Goal: Communication & Community: Answer question/provide support

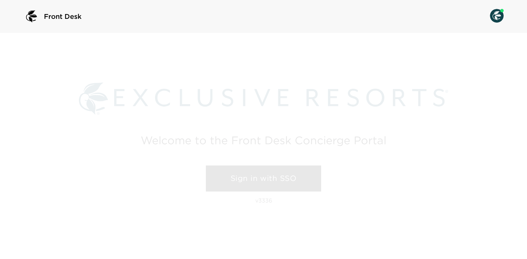
click at [283, 174] on link "Sign in with SSO" at bounding box center [263, 179] width 115 height 26
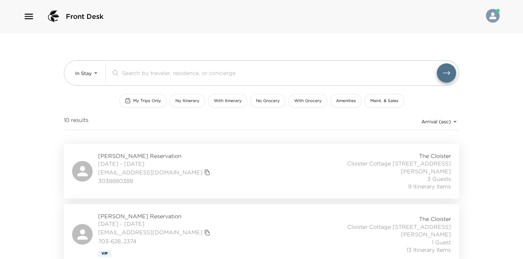
click at [138, 108] on div "In Stay In-Stay ​ My Trips Only No Itinerary With Itinerary No Grocery With Gro…" at bounding box center [261, 88] width 395 height 111
click at [139, 104] on button "My Trips Only" at bounding box center [143, 101] width 48 height 14
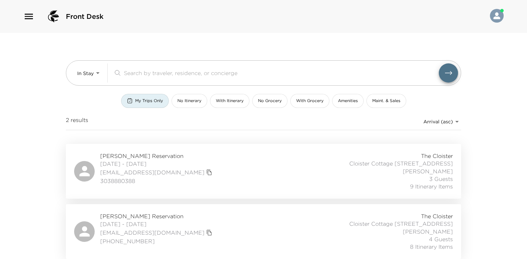
click at [122, 213] on div "[PERSON_NAME] Reservation [DATE] - [DATE] [EMAIL_ADDRESS][DOMAIN_NAME] [PHONE_N…" at bounding box center [263, 232] width 379 height 38
click at [28, 21] on icon "button" at bounding box center [28, 16] width 11 height 11
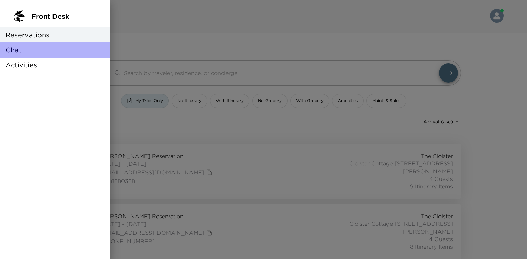
click at [15, 47] on span "Chat" at bounding box center [13, 50] width 16 height 10
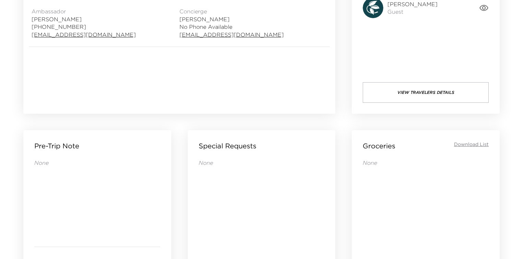
drag, startPoint x: 337, startPoint y: 111, endPoint x: 336, endPoint y: 131, distance: 19.9
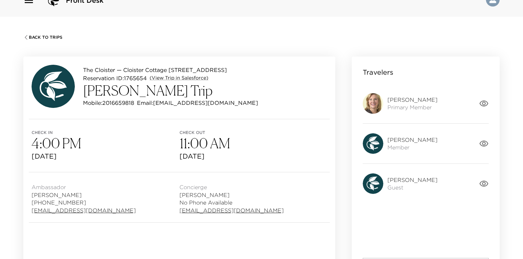
scroll to position [14, 0]
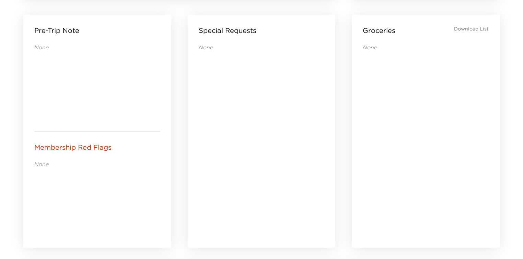
drag, startPoint x: 361, startPoint y: 78, endPoint x: 358, endPoint y: 155, distance: 76.6
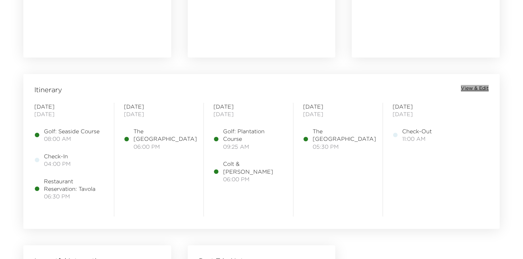
click at [474, 86] on span "View & Edit" at bounding box center [474, 88] width 28 height 7
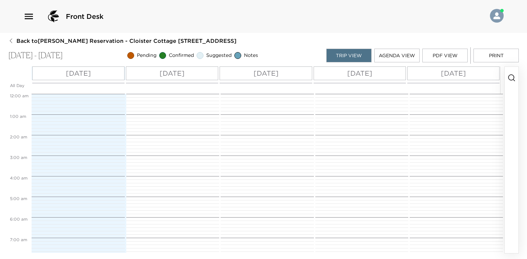
scroll to position [165, 0]
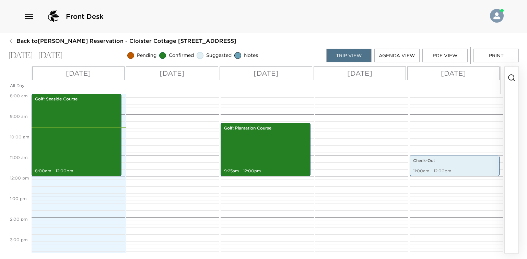
click at [494, 56] on button "Print" at bounding box center [495, 56] width 45 height 14
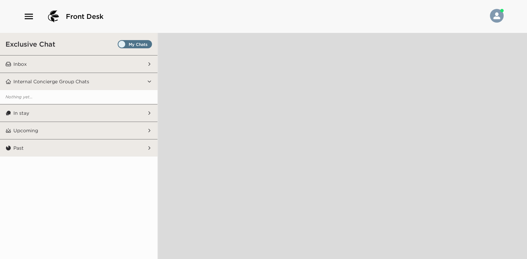
click at [100, 62] on button "Inbox" at bounding box center [78, 64] width 135 height 17
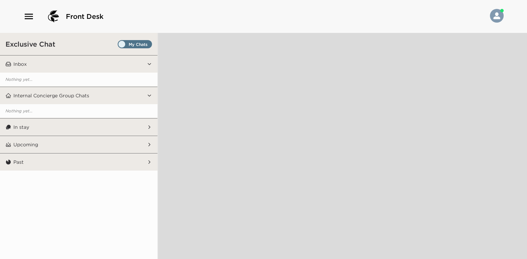
click at [142, 124] on button "In stay" at bounding box center [78, 127] width 135 height 17
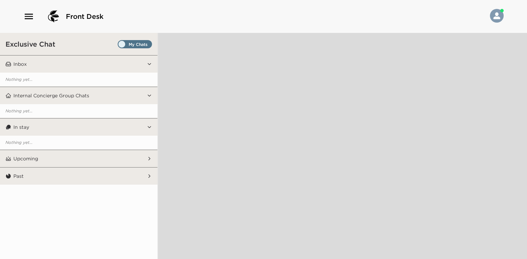
click at [141, 38] on div "Exclusive Chat" at bounding box center [78, 44] width 157 height 22
click at [129, 40] on span "Set all destinations" at bounding box center [135, 44] width 34 height 8
click at [119, 46] on input "Set all destinations" at bounding box center [119, 46] width 0 height 0
click at [122, 45] on span "Set all destinations" at bounding box center [135, 46] width 34 height 8
click at [119, 46] on input "Set all destinations" at bounding box center [119, 46] width 0 height 0
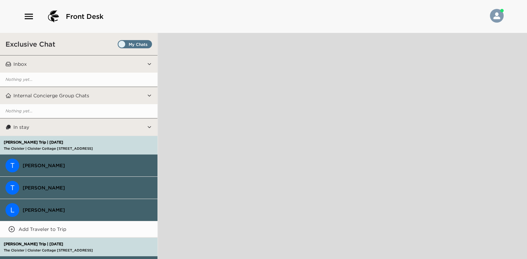
click at [127, 43] on span "Set all destinations" at bounding box center [135, 46] width 34 height 8
click at [119, 46] on input "Set all destinations" at bounding box center [119, 46] width 0 height 0
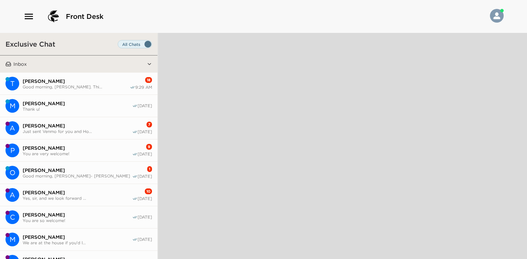
click at [99, 75] on button "T [PERSON_NAME] Good morning, [PERSON_NAME]. Thi... 18 9:29 AM" at bounding box center [78, 84] width 157 height 22
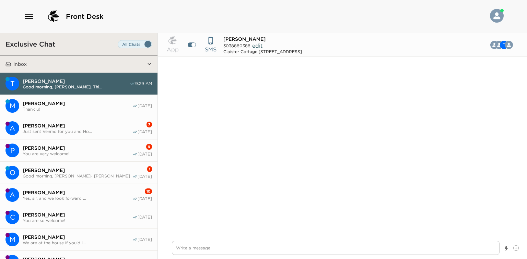
scroll to position [677, 0]
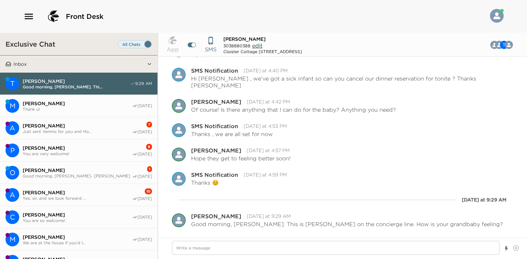
click at [106, 125] on span "[PERSON_NAME]" at bounding box center [77, 126] width 109 height 6
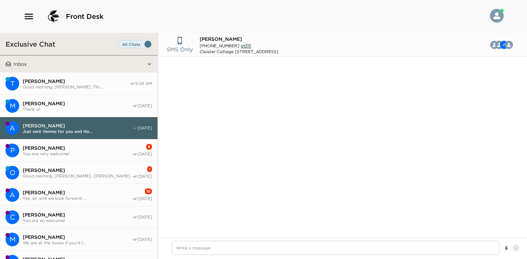
scroll to position [763, 0]
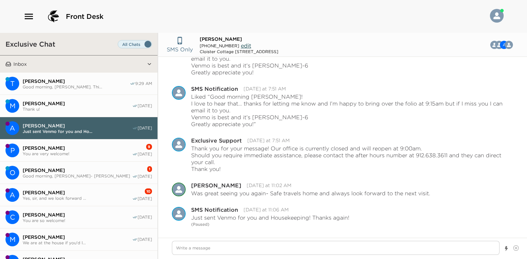
click at [108, 149] on span "[PERSON_NAME]" at bounding box center [77, 148] width 109 height 6
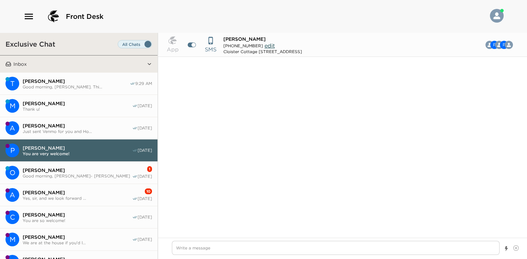
scroll to position [543, 0]
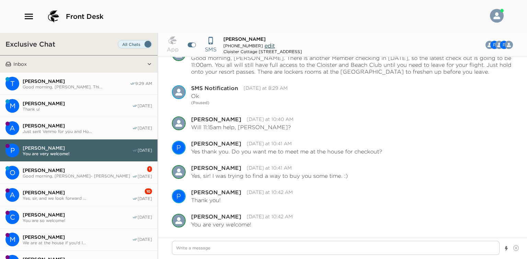
click at [106, 170] on span "[PERSON_NAME]" at bounding box center [77, 170] width 109 height 6
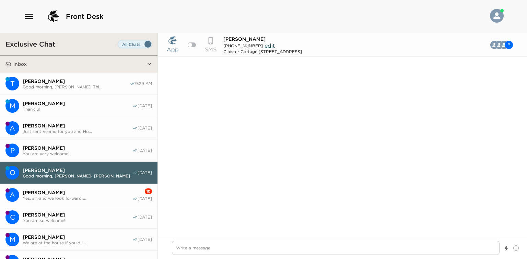
scroll to position [821, 0]
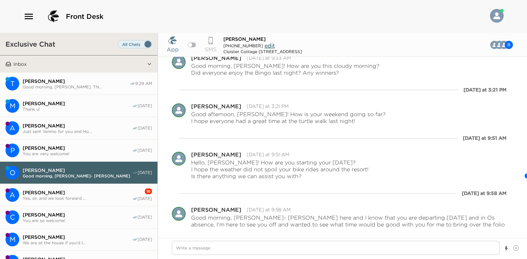
click at [107, 190] on span "[PERSON_NAME]" at bounding box center [77, 193] width 109 height 6
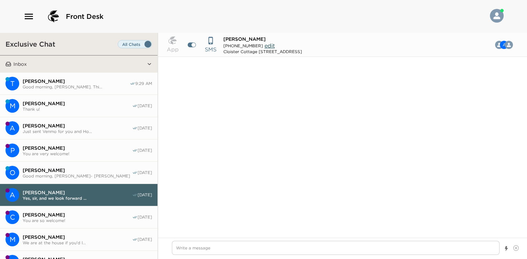
scroll to position [526, 0]
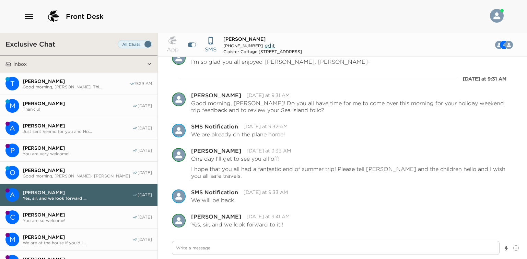
click at [114, 86] on span "Good morning, [PERSON_NAME]. Thi..." at bounding box center [76, 86] width 107 height 5
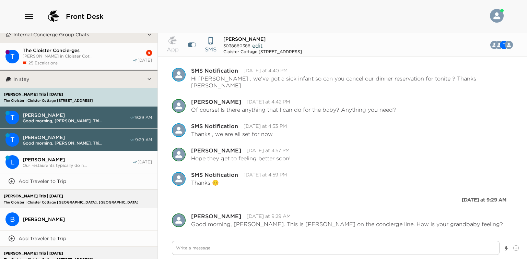
scroll to position [0, 0]
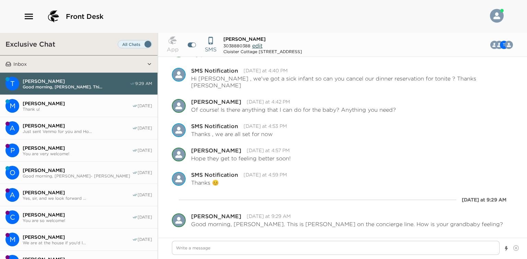
click at [156, 14] on div "Front Desk" at bounding box center [263, 16] width 480 height 16
type textarea "x"
